Goal: Find contact information: Find contact information

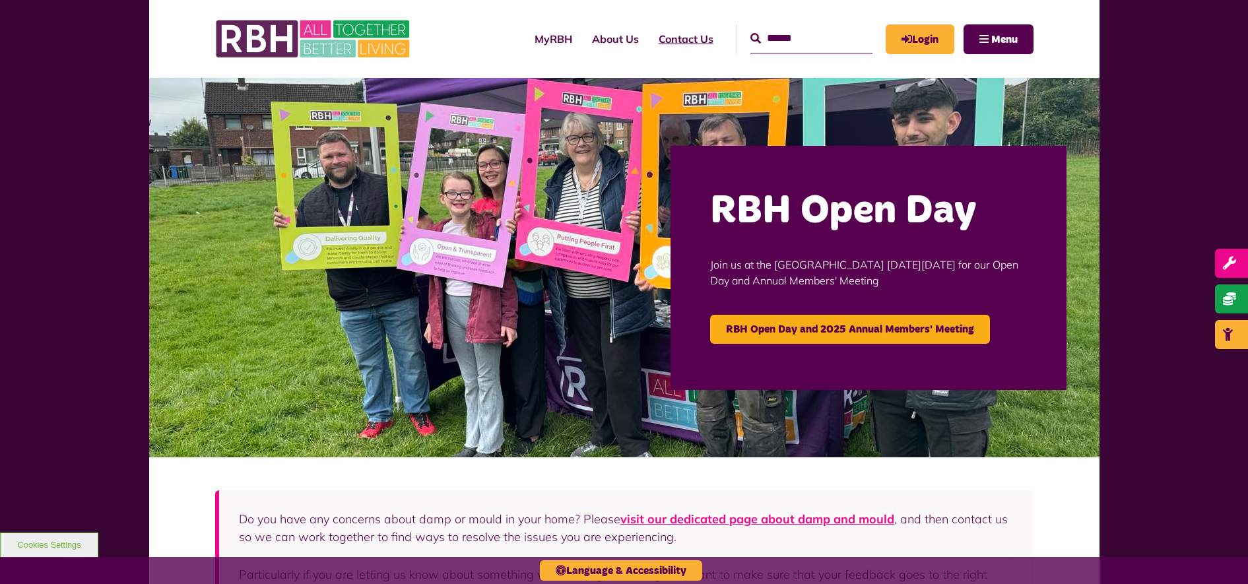
click at [654, 36] on link "Contact Us" at bounding box center [686, 39] width 75 height 36
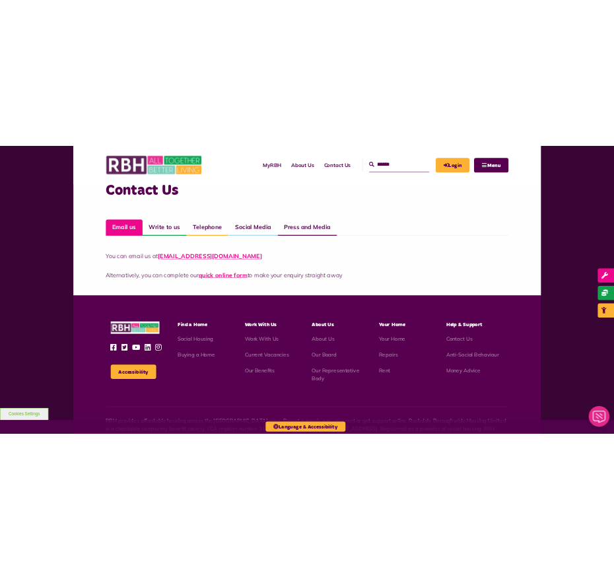
scroll to position [990, 0]
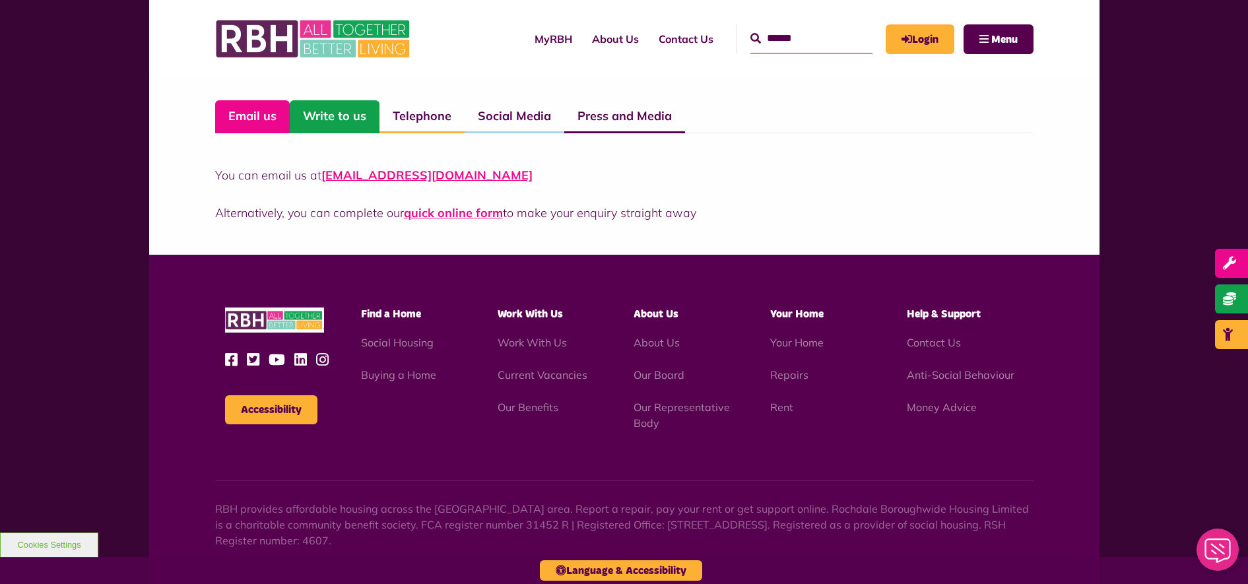
click at [348, 124] on link "Write to us" at bounding box center [335, 116] width 90 height 33
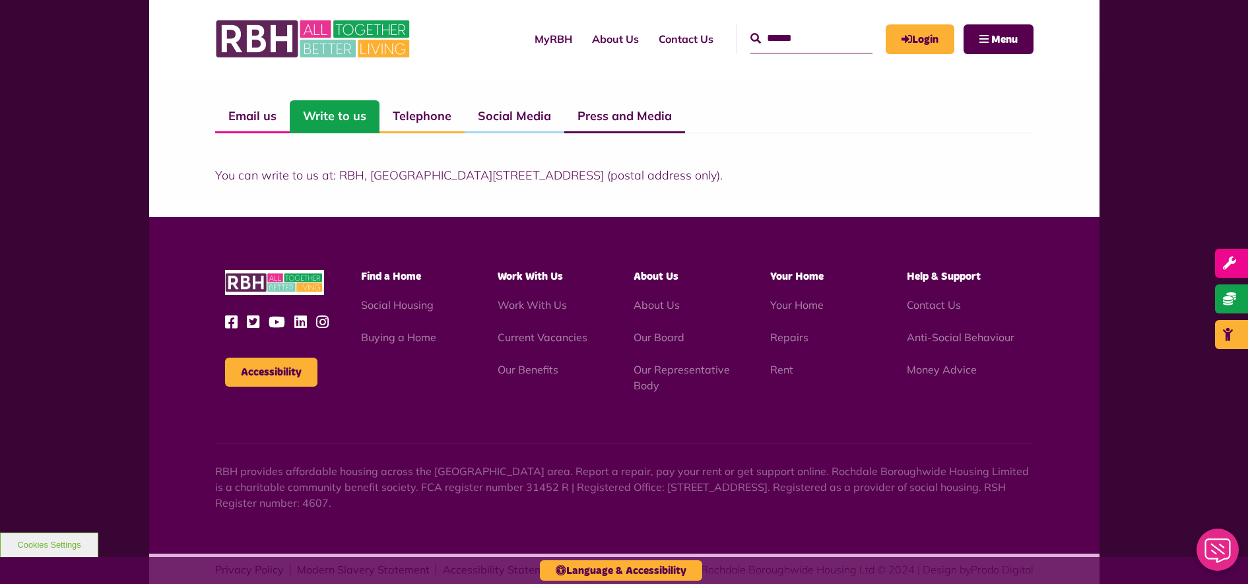
drag, startPoint x: 695, startPoint y: 174, endPoint x: 642, endPoint y: 174, distance: 52.8
click at [642, 174] on p "You can write to us at: RBH, [GEOGRAPHIC_DATA][STREET_ADDRESS] (postal address …" at bounding box center [624, 175] width 818 height 18
copy p "OL16 2UP"
